Goal: Understand process/instructions: Learn how to perform a task or action

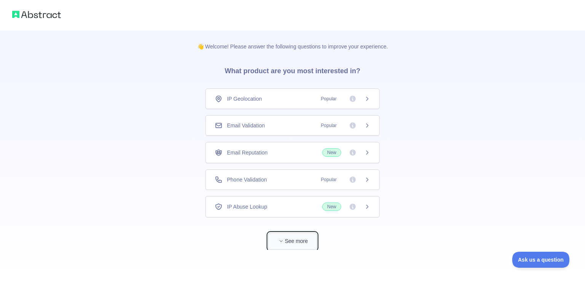
click at [291, 236] on button "See more" at bounding box center [292, 240] width 49 height 17
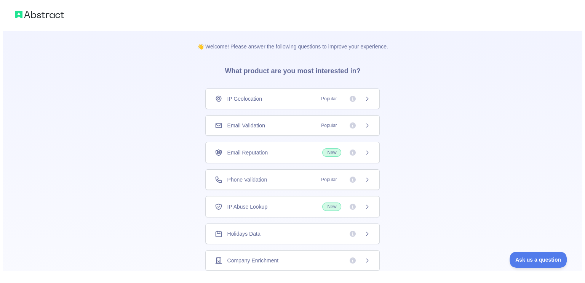
scroll to position [27, 0]
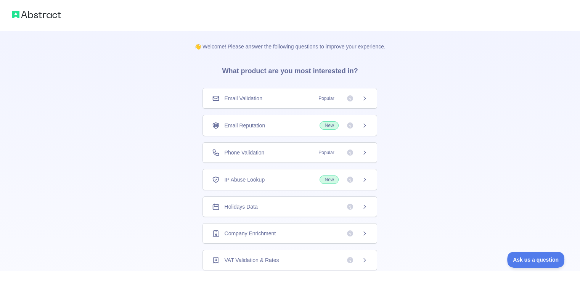
click at [303, 205] on div "Holidays Data" at bounding box center [289, 207] width 155 height 8
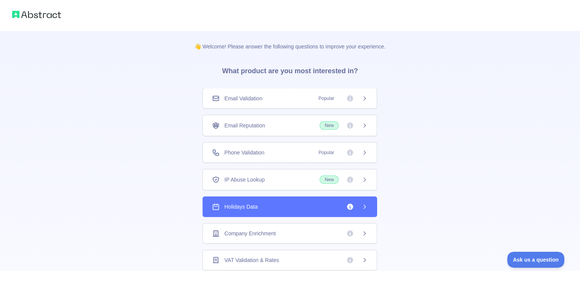
click at [361, 207] on icon at bounding box center [364, 207] width 6 height 6
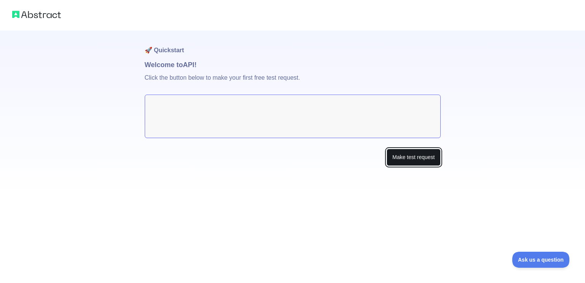
click at [400, 155] on button "Make test request" at bounding box center [414, 157] width 54 height 17
click at [344, 125] on textarea at bounding box center [293, 116] width 296 height 43
click at [213, 77] on p "Click the button below to make your first free test request." at bounding box center [293, 82] width 296 height 24
click at [405, 156] on button "Make test request" at bounding box center [414, 157] width 54 height 17
